Goal: Find specific page/section: Find specific page/section

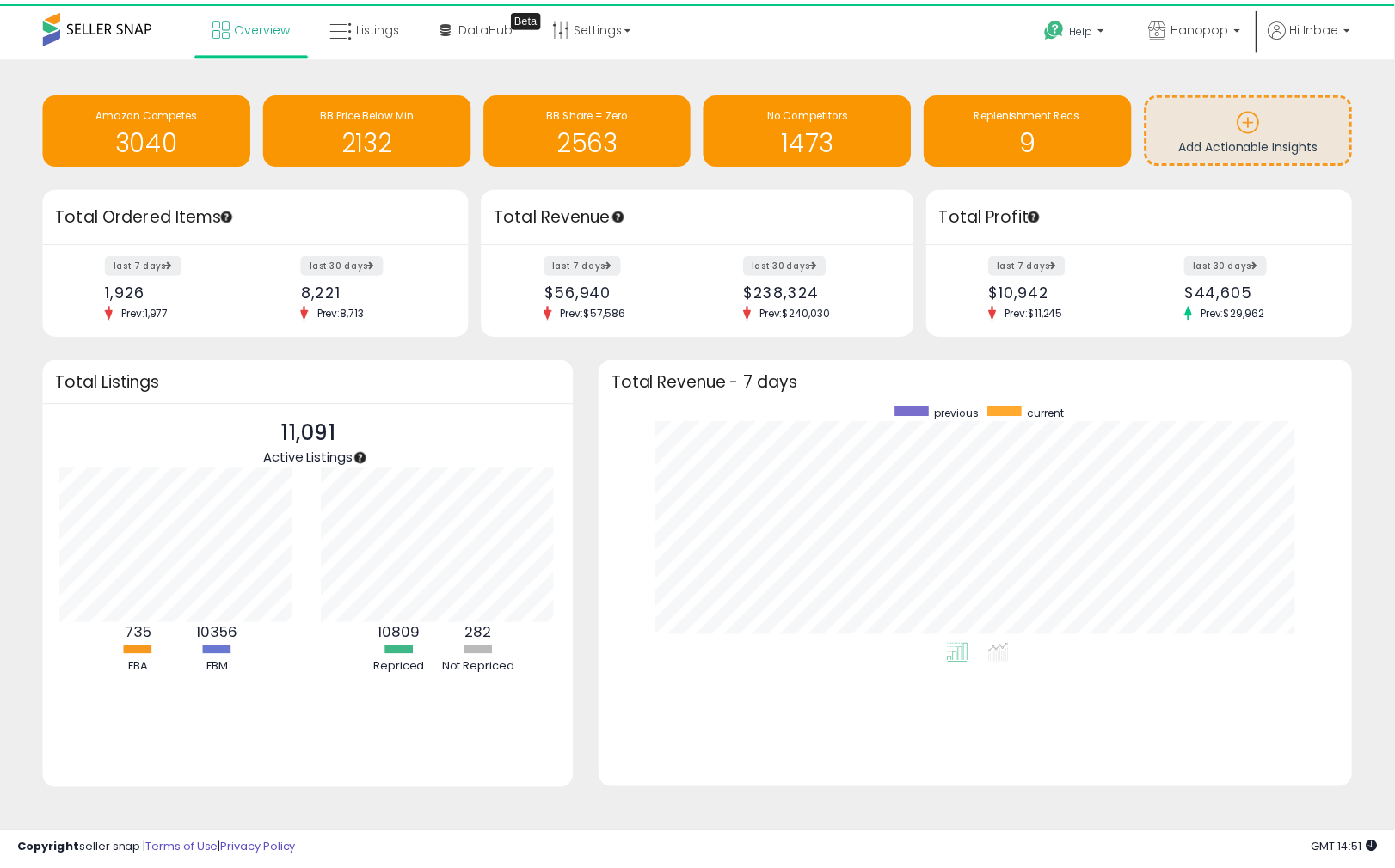
scroll to position [859492, 859143]
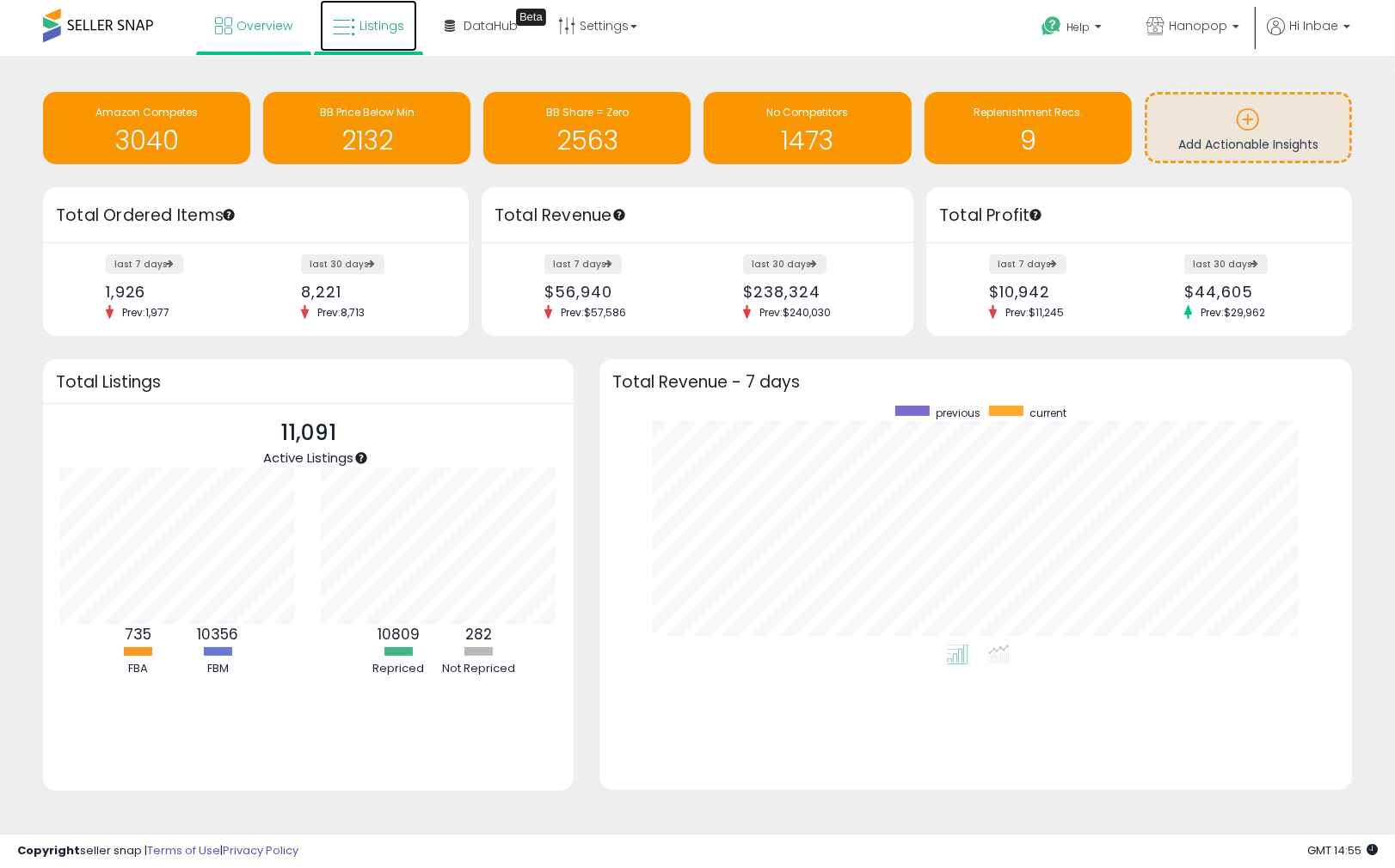
click at [376, 30] on span "Listings" at bounding box center [381, 25] width 45 height 17
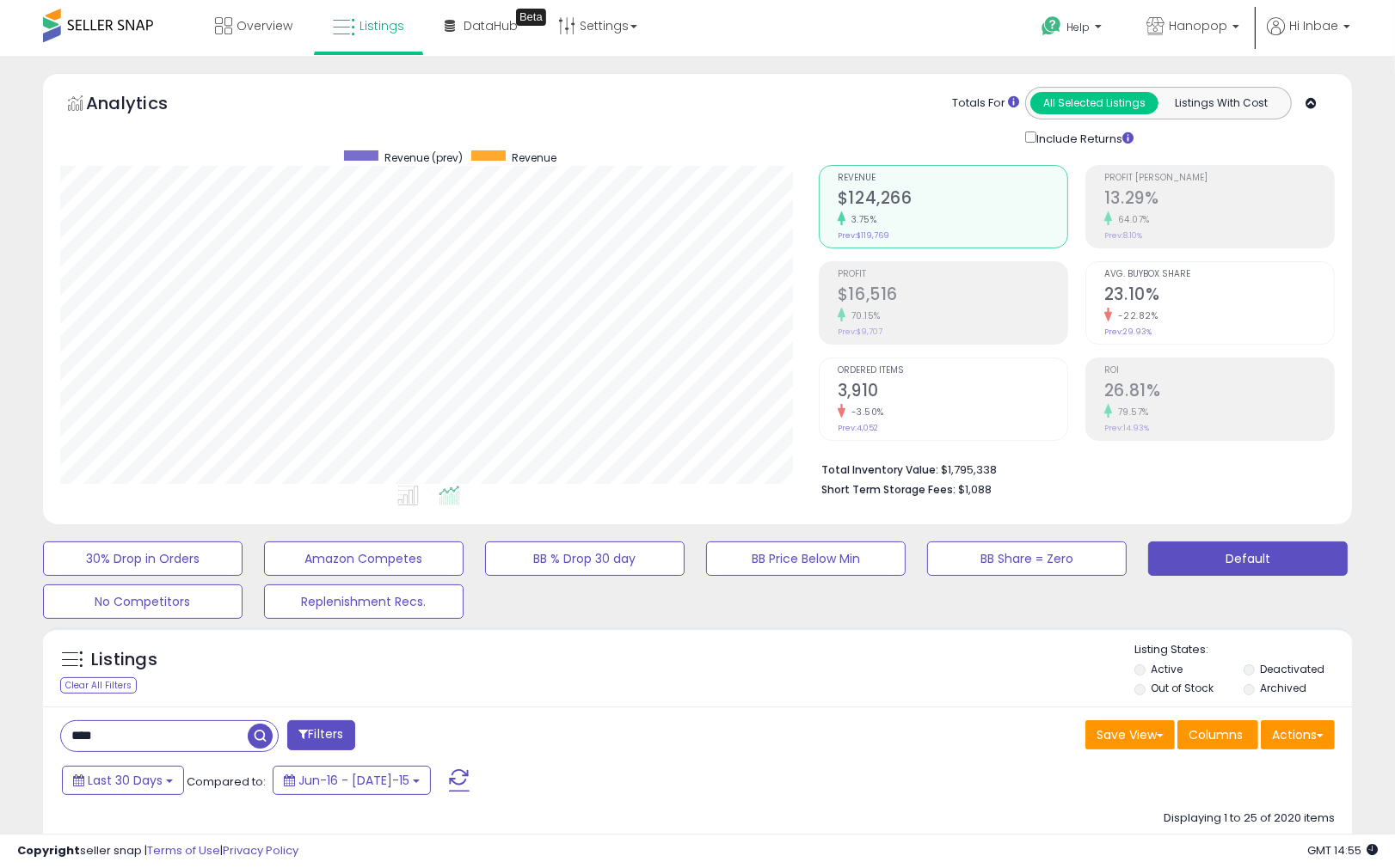
scroll to position [352, 758]
drag, startPoint x: -263, startPoint y: 684, endPoint x: -656, endPoint y: 655, distance: 394.1
click at [0, 655] on html "Unable to login Retrieving listings data.. has not yet accepted the Terms of Us…" at bounding box center [698, 434] width 1395 height 868
paste input "********"
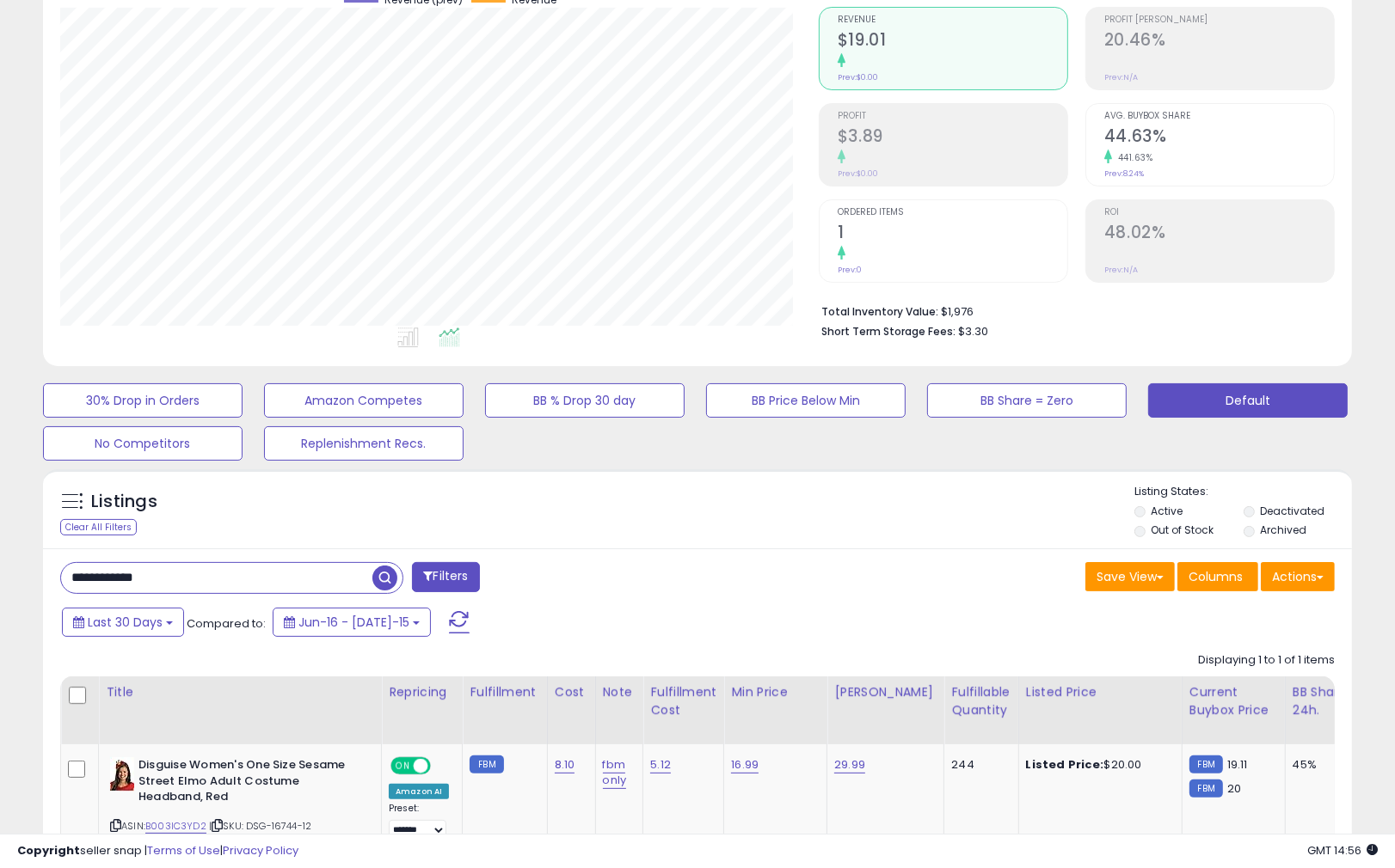
scroll to position [303, 0]
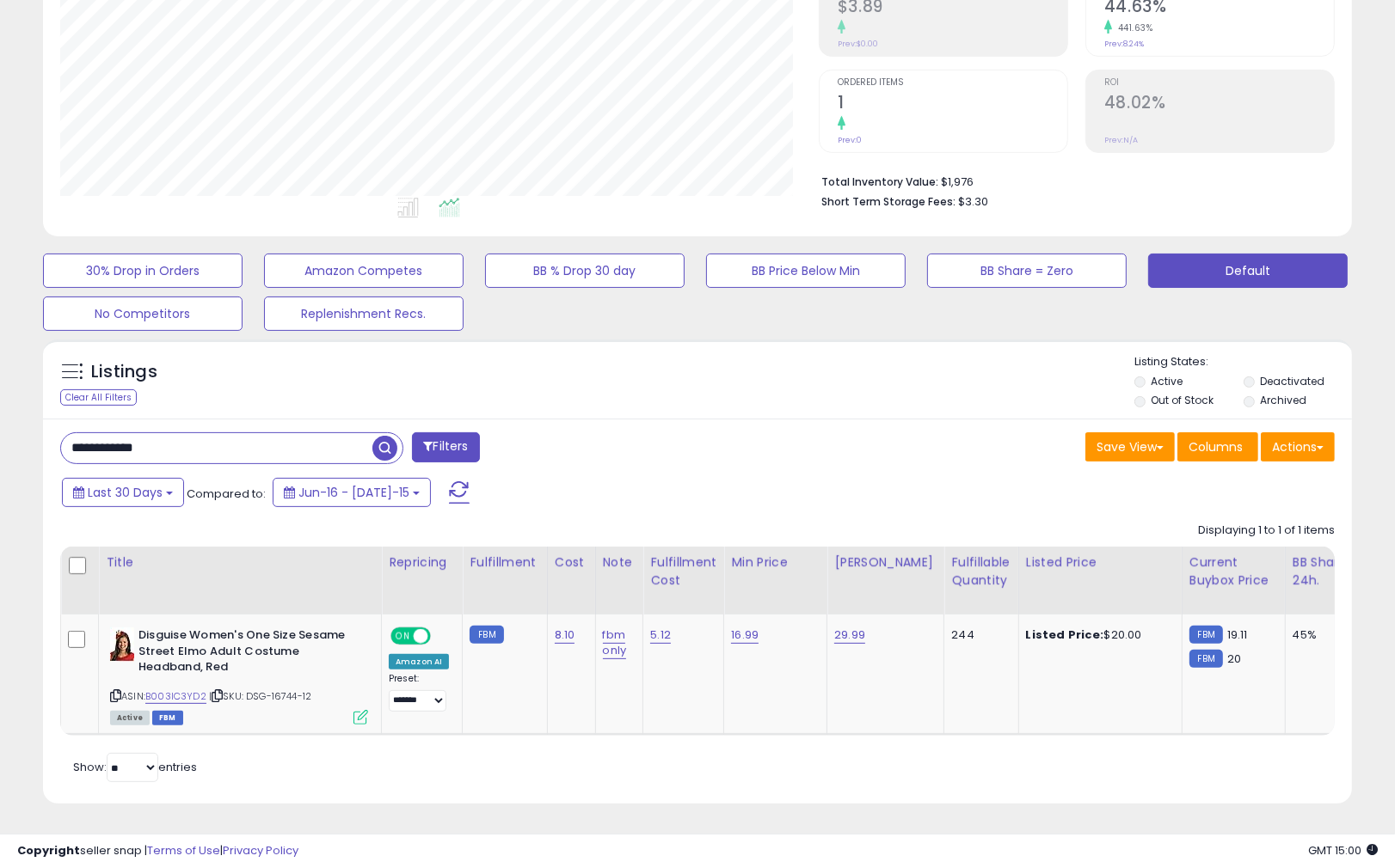
drag, startPoint x: 221, startPoint y: 431, endPoint x: -582, endPoint y: 439, distance: 803.0
click at [0, 439] on html "Unable to login Retrieving listings data.. has not yet accepted the Terms of Us…" at bounding box center [698, 146] width 1395 height 868
paste input "text"
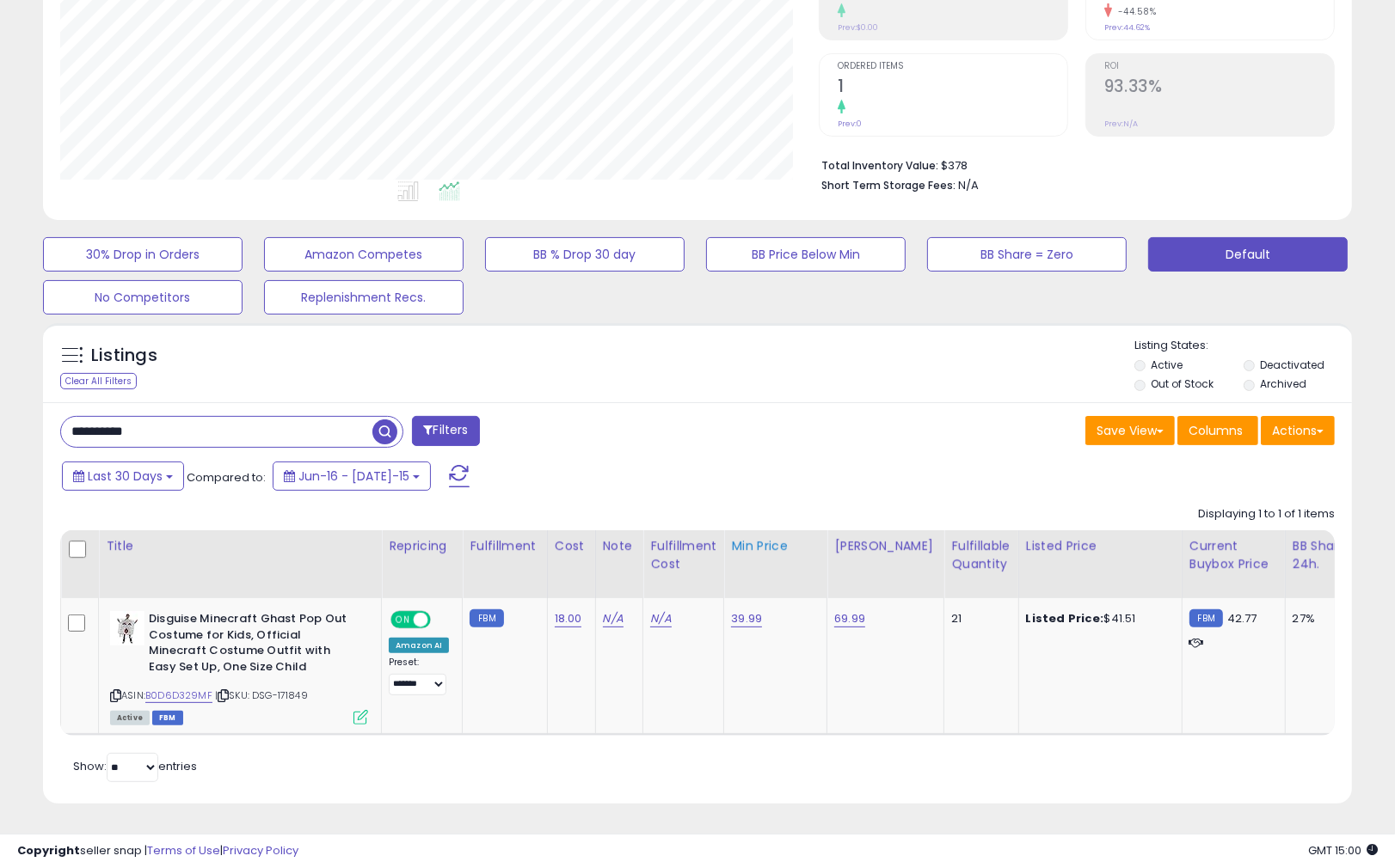
scroll to position [352, 758]
drag, startPoint x: 235, startPoint y: 419, endPoint x: -1251, endPoint y: 436, distance: 1486.1
click at [0, 436] on html "Unable to login Retrieving listings data.. has not yet accepted the Terms of Us…" at bounding box center [698, 130] width 1395 height 868
paste input "*"
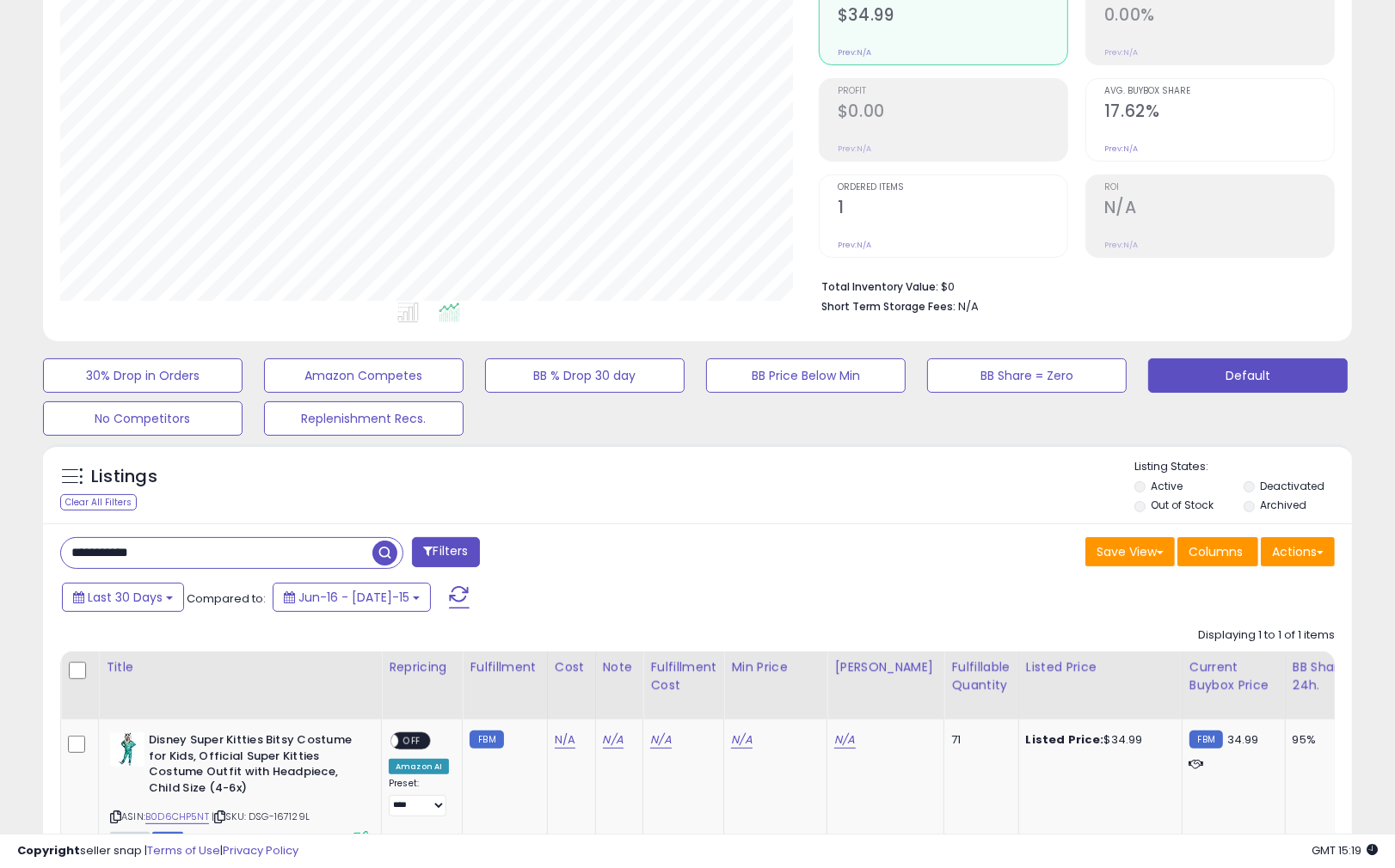
click at [991, 463] on div "Listings Clear All Filters Listing States:" at bounding box center [698, 488] width 1309 height 59
drag, startPoint x: 231, startPoint y: 550, endPoint x: -1187, endPoint y: 509, distance: 1418.6
click at [0, 509] on html "Unable to login Retrieving listings data.. has not yet accepted the Terms of Us…" at bounding box center [698, 250] width 1395 height 868
paste input "text"
type input "**********"
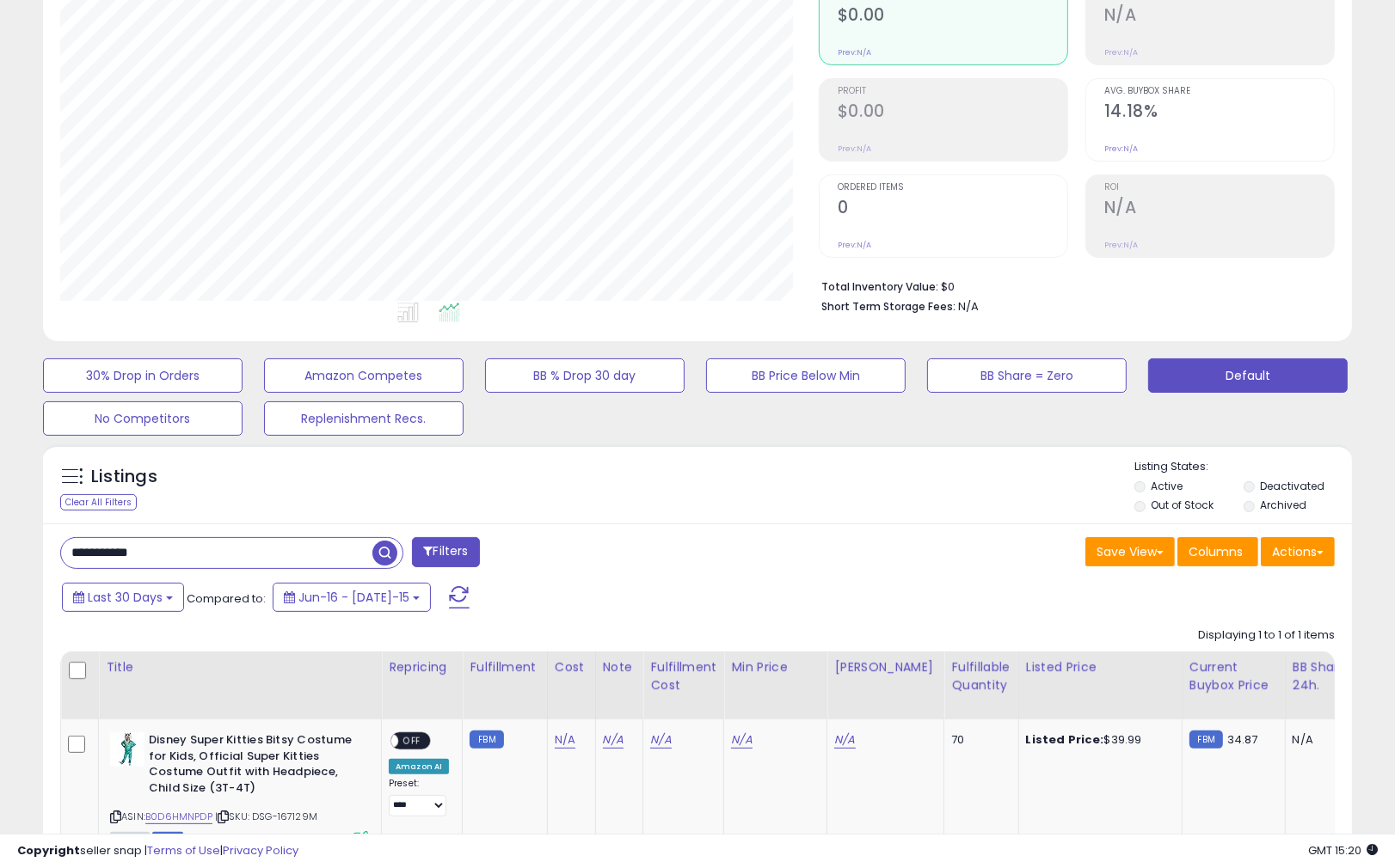
drag, startPoint x: 280, startPoint y: 556, endPoint x: -1895, endPoint y: 550, distance: 2175.0
click at [0, 550] on html "Unable to login Retrieving listings data.. has not yet accepted the Terms of Us…" at bounding box center [698, 250] width 1395 height 868
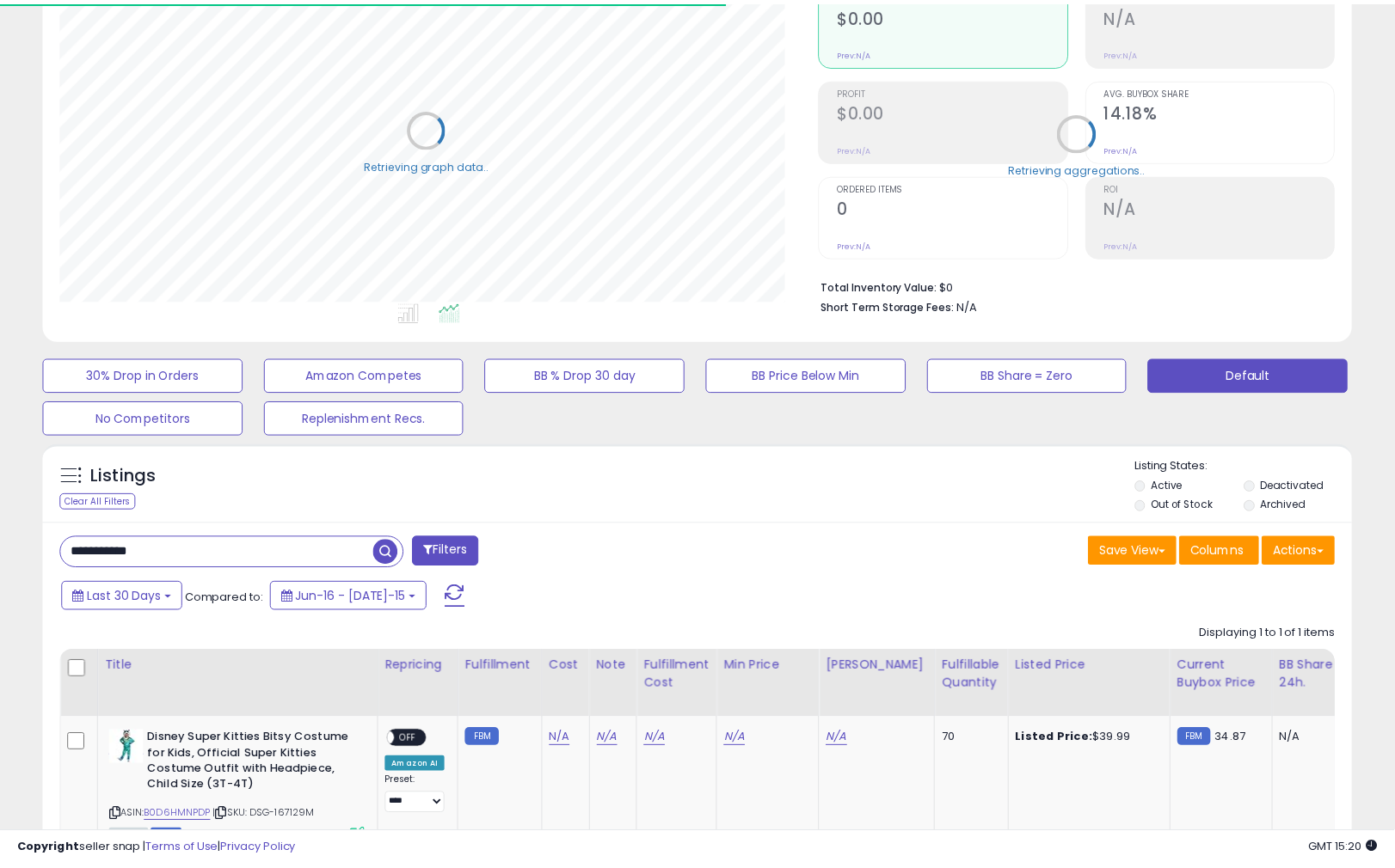
scroll to position [859378, 859103]
